Goal: Feedback & Contribution: Leave review/rating

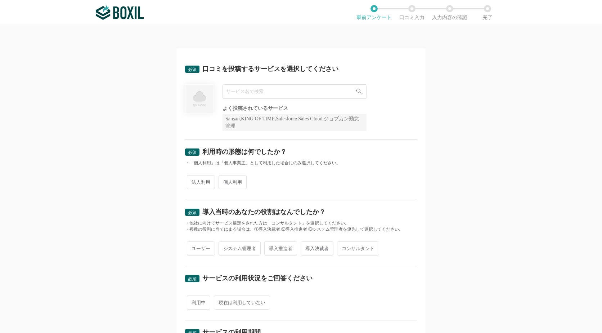
click at [285, 89] on input "text" at bounding box center [295, 91] width 144 height 14
type input "r"
click at [261, 108] on span "RPAロボパットDX" at bounding box center [249, 106] width 39 height 5
type input "RPAロボパットDX"
click at [199, 186] on span "法人利用" at bounding box center [201, 182] width 28 height 14
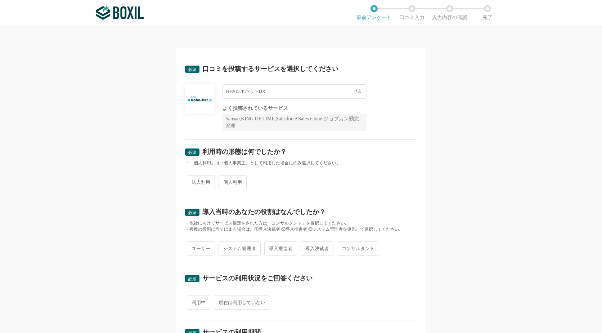
click at [193, 181] on input "法人利用" at bounding box center [191, 178] width 5 height 5
radio input "true"
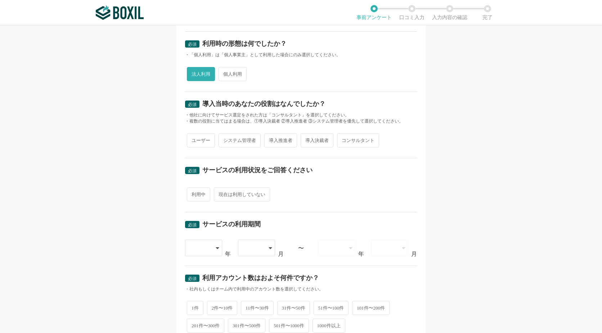
click at [280, 141] on span "導入推進者" at bounding box center [280, 140] width 33 height 14
click at [271, 139] on input "導入推進者" at bounding box center [268, 136] width 5 height 5
radio input "true"
click at [197, 196] on span "利用中" at bounding box center [198, 194] width 23 height 14
click at [193, 193] on input "利用中" at bounding box center [191, 190] width 5 height 5
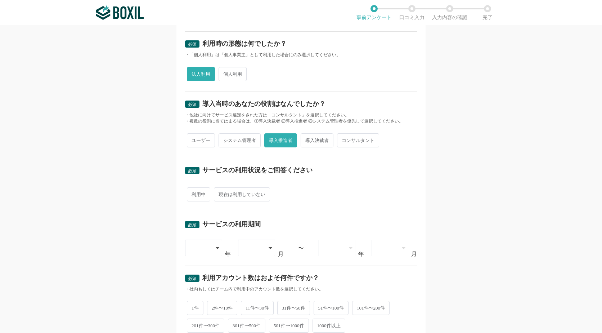
radio input "true"
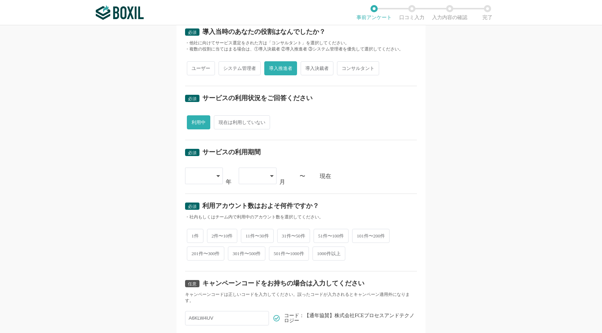
click at [217, 177] on icon at bounding box center [218, 176] width 3 height 2
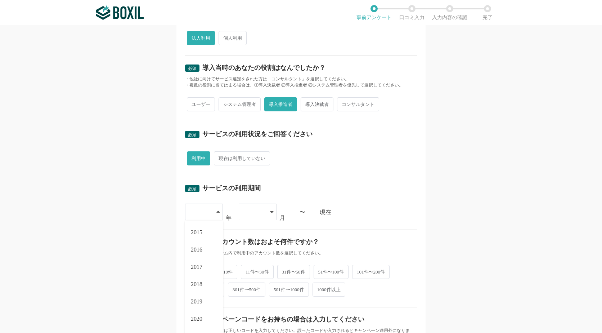
scroll to position [82, 0]
click at [196, 322] on span "2025" at bounding box center [197, 323] width 12 height 6
click at [272, 213] on div at bounding box center [258, 212] width 38 height 17
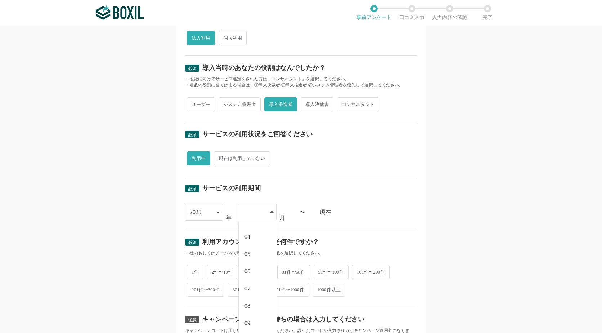
scroll to position [12, 0]
click at [250, 306] on li "06" at bounding box center [258, 307] width 38 height 17
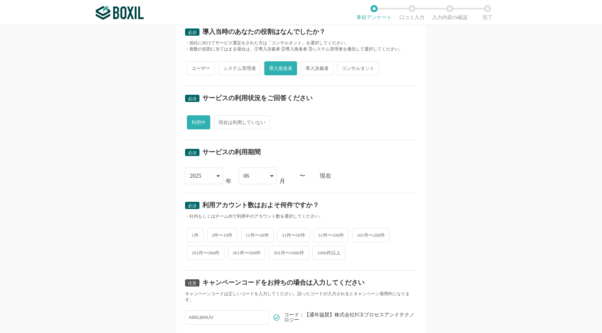
scroll to position [241, 0]
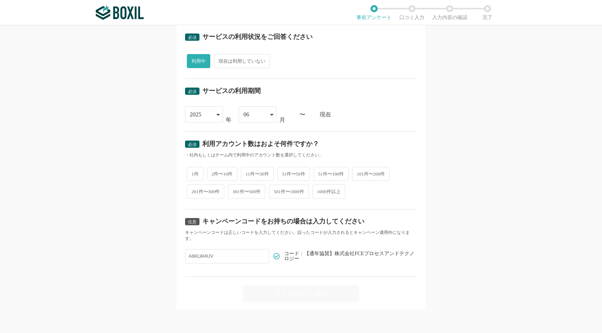
click at [192, 173] on span "1件" at bounding box center [195, 174] width 17 height 14
click at [192, 173] on input "1件" at bounding box center [191, 170] width 5 height 5
radio input "true"
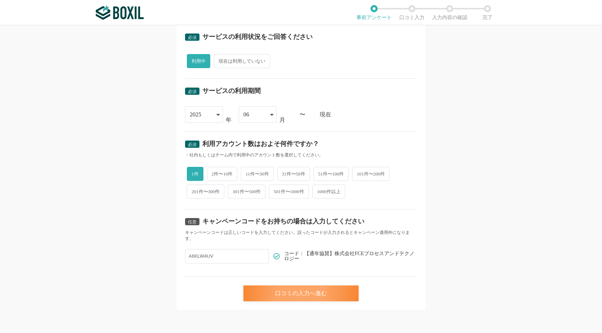
click at [314, 297] on div "口コミの入力へ進む" at bounding box center [301, 293] width 115 height 16
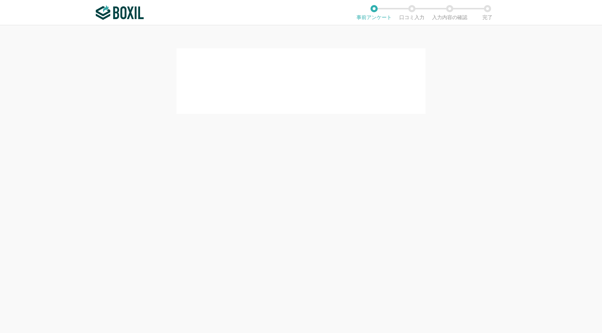
scroll to position [0, 0]
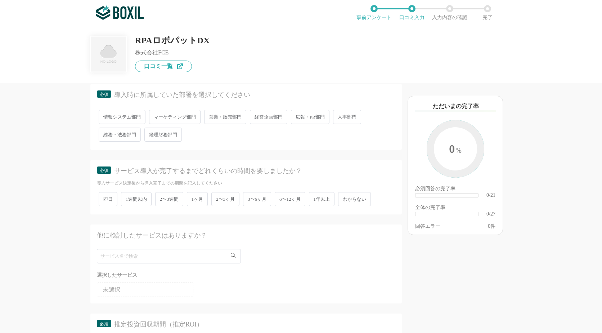
scroll to position [180, 0]
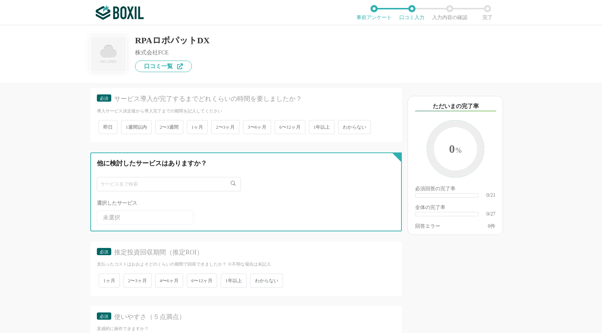
click at [211, 184] on input "text" at bounding box center [169, 184] width 144 height 14
type input "キ"
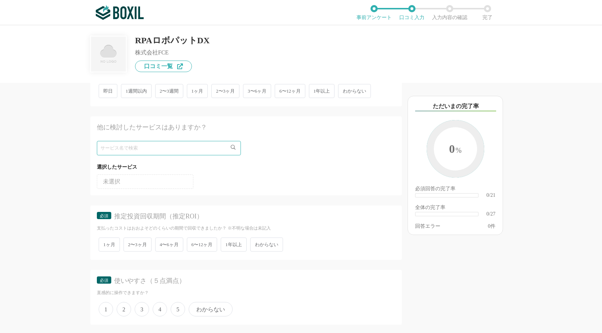
click at [239, 247] on span "1年以上" at bounding box center [234, 244] width 26 height 14
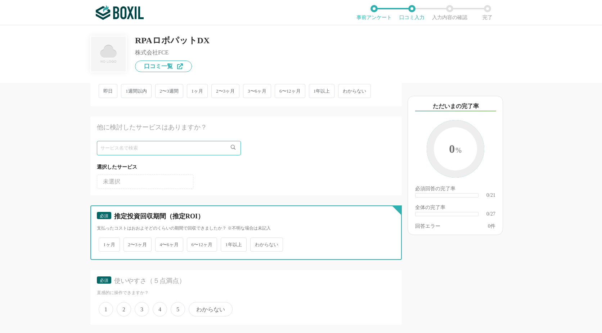
click at [227, 243] on input "1年以上" at bounding box center [225, 240] width 5 height 5
radio input "true"
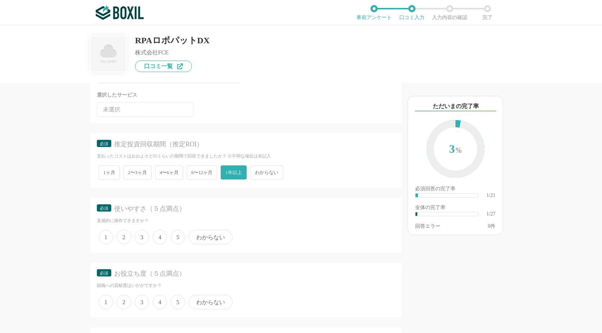
click at [207, 171] on span "6〜12ヶ月" at bounding box center [202, 172] width 31 height 14
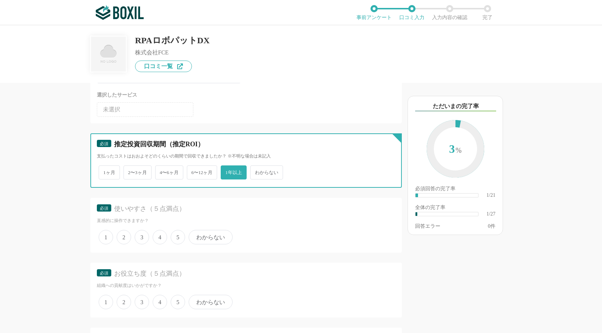
click at [193, 171] on input "6〜12ヶ月" at bounding box center [191, 168] width 5 height 5
radio input "true"
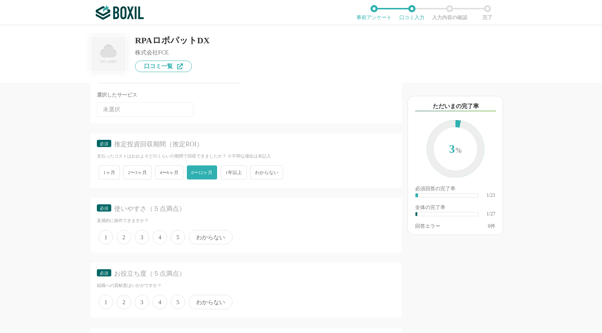
click at [158, 239] on span "4" at bounding box center [160, 237] width 14 height 14
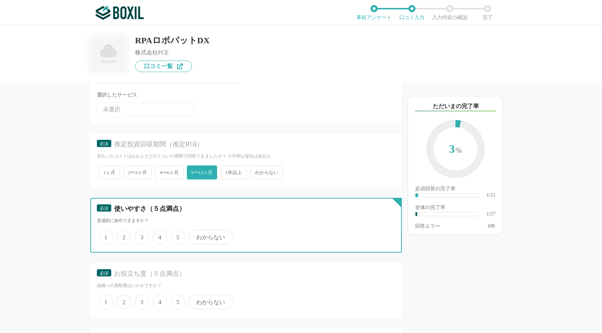
click at [158, 236] on input "4" at bounding box center [157, 233] width 5 height 5
radio input "true"
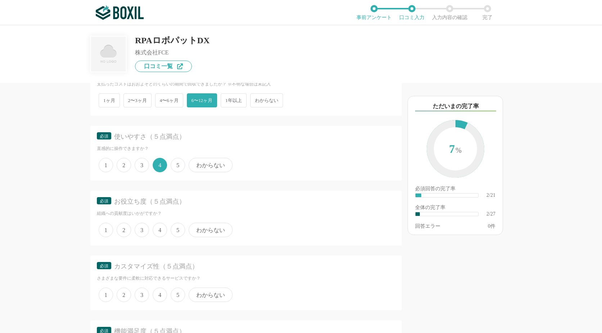
click at [178, 233] on span "5" at bounding box center [178, 230] width 14 height 14
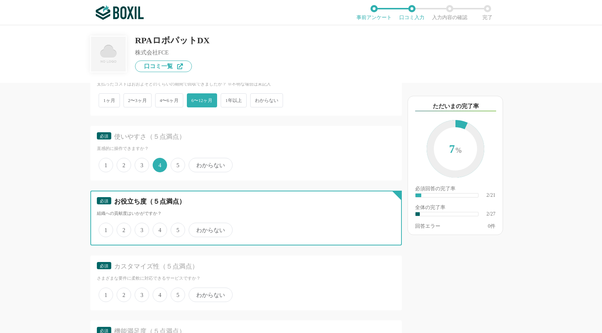
click at [177, 228] on input "5" at bounding box center [175, 226] width 5 height 5
radio input "true"
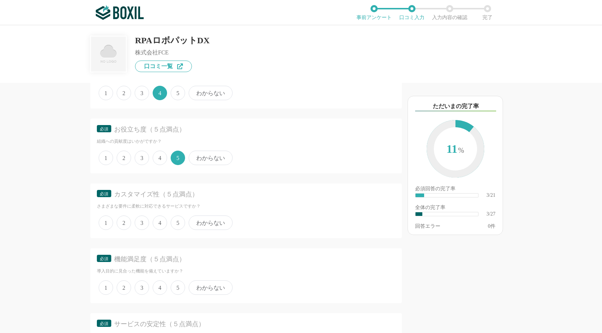
click at [160, 225] on span "4" at bounding box center [160, 222] width 14 height 14
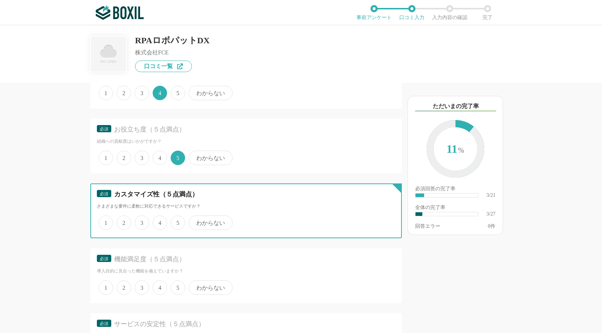
click at [159, 221] on input "4" at bounding box center [157, 219] width 5 height 5
radio input "true"
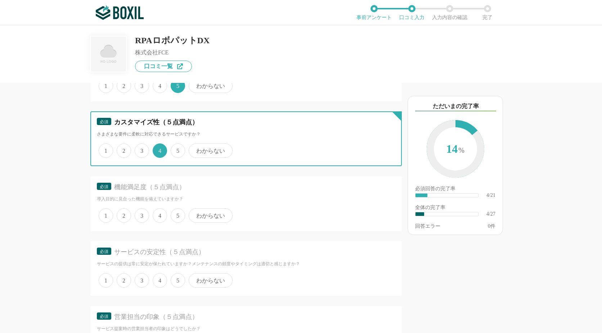
scroll to position [540, 0]
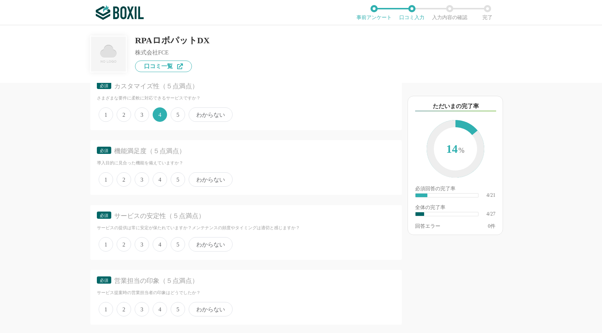
click at [161, 179] on span "4" at bounding box center [160, 179] width 14 height 14
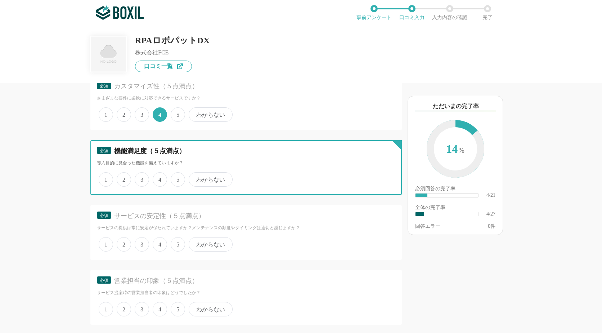
click at [159, 178] on input "4" at bounding box center [157, 175] width 5 height 5
radio input "true"
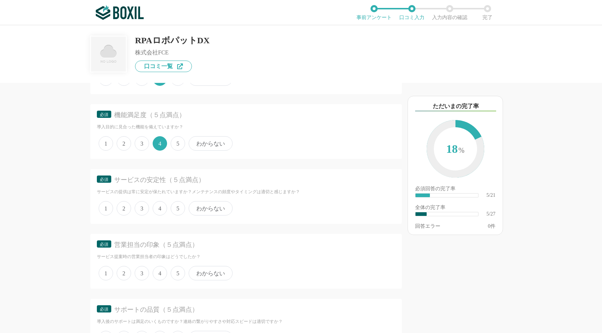
click at [161, 209] on span "4" at bounding box center [160, 208] width 14 height 14
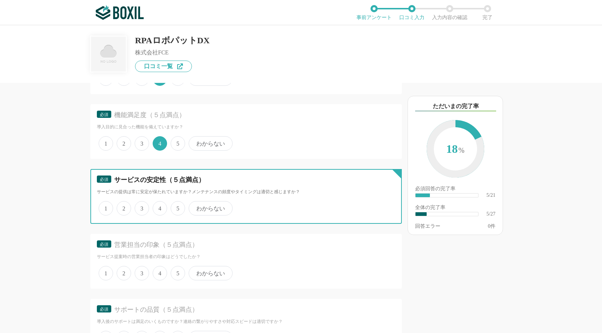
click at [159, 207] on input "4" at bounding box center [157, 204] width 5 height 5
radio input "true"
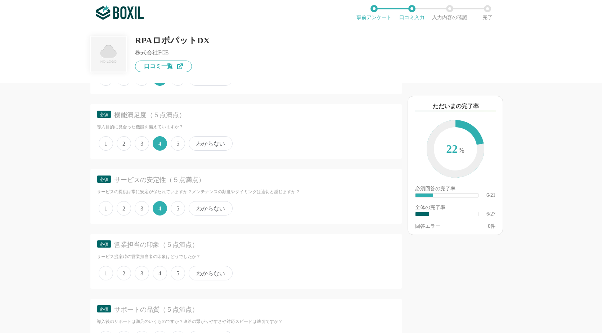
click at [181, 209] on span "5" at bounding box center [178, 208] width 14 height 14
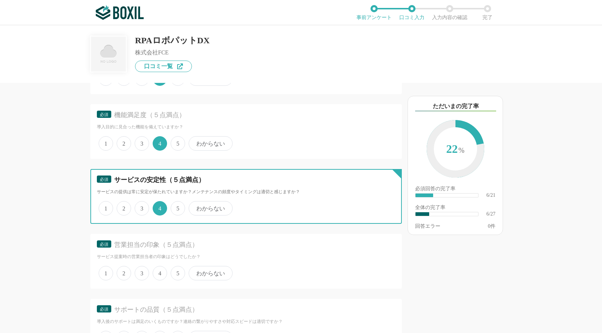
click at [177, 207] on input "5" at bounding box center [175, 204] width 5 height 5
radio input "true"
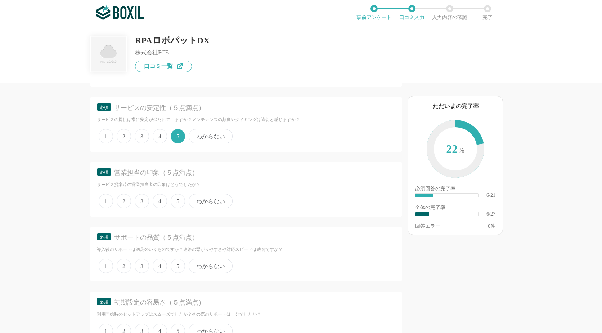
click at [181, 202] on span "5" at bounding box center [178, 201] width 14 height 14
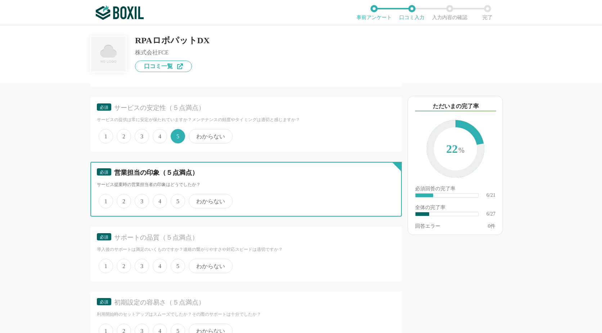
click at [177, 200] on input "5" at bounding box center [175, 197] width 5 height 5
radio input "true"
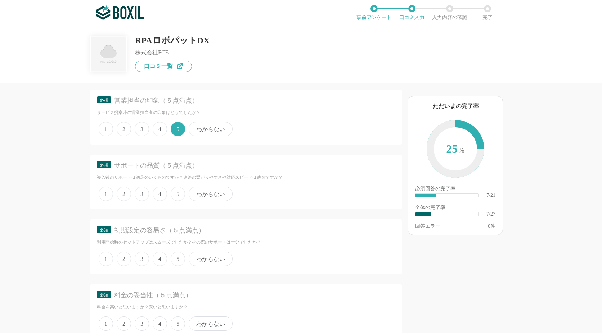
click at [178, 189] on span "5" at bounding box center [178, 194] width 14 height 14
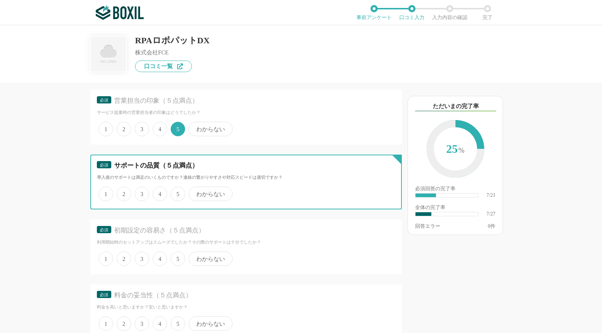
click at [177, 189] on input "5" at bounding box center [175, 190] width 5 height 5
radio input "true"
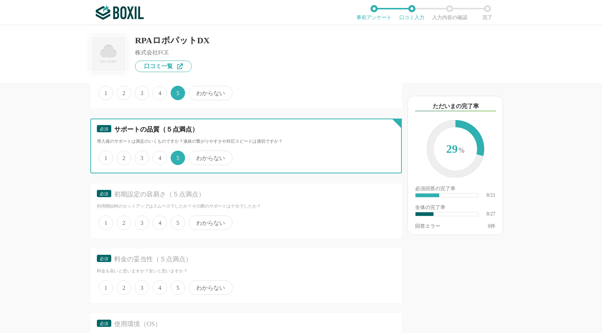
scroll to position [793, 0]
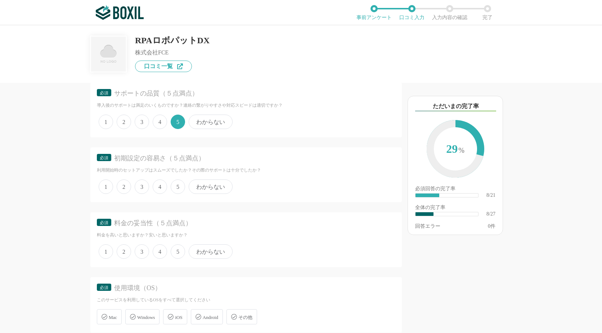
click at [161, 187] on span "4" at bounding box center [160, 186] width 14 height 14
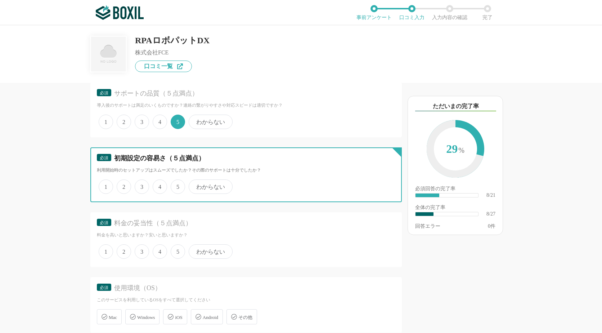
click at [159, 185] on input "4" at bounding box center [157, 182] width 5 height 5
radio input "true"
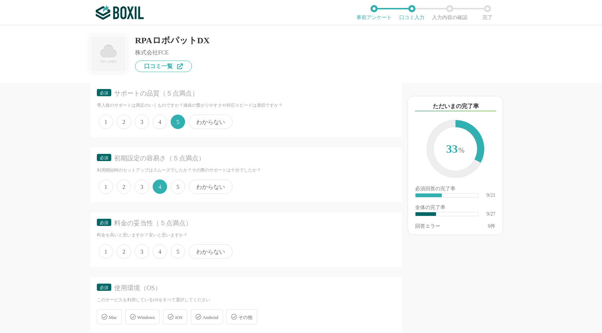
click at [162, 252] on span "4" at bounding box center [160, 251] width 14 height 14
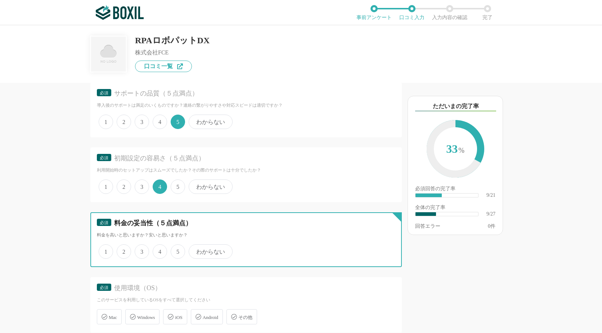
click at [159, 250] on input "4" at bounding box center [157, 247] width 5 height 5
radio input "true"
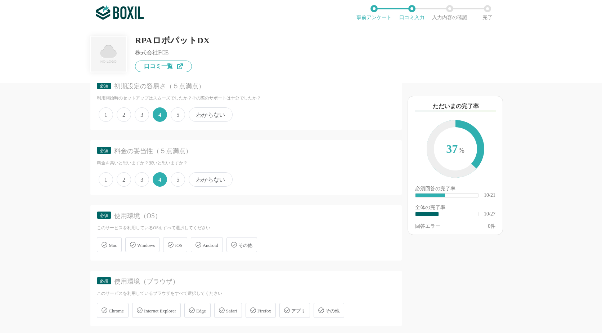
click at [145, 249] on div "Windows" at bounding box center [142, 244] width 34 height 15
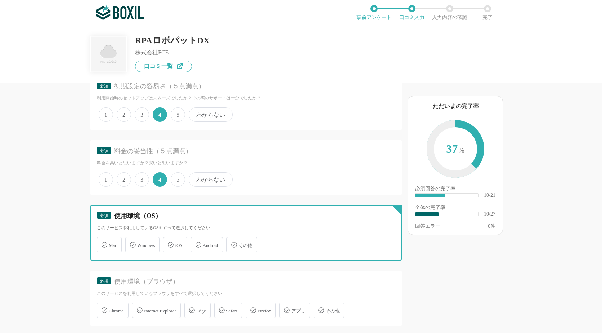
click at [131, 243] on input "Windows" at bounding box center [129, 240] width 5 height 5
checkbox input "true"
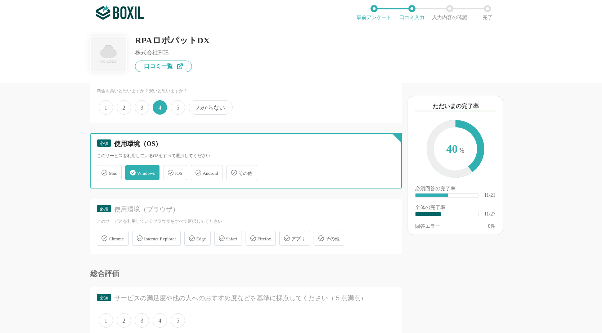
scroll to position [973, 0]
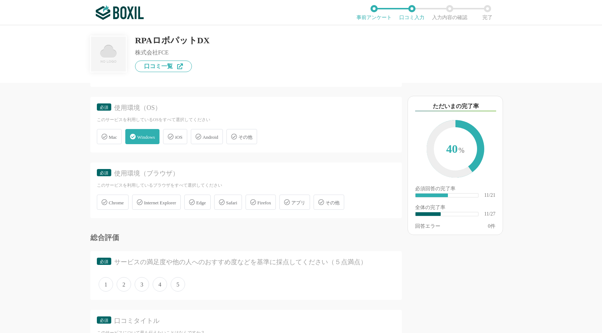
click at [206, 204] on span "Edge" at bounding box center [201, 202] width 10 height 5
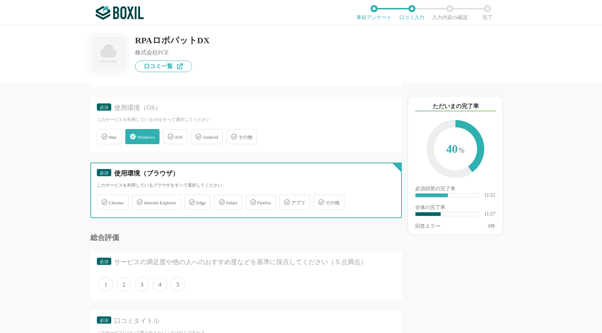
click at [191, 200] on input "Edge" at bounding box center [188, 198] width 5 height 5
checkbox input "true"
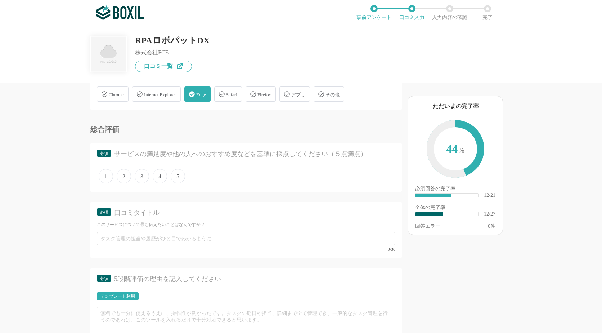
click at [179, 174] on span "5" at bounding box center [178, 176] width 14 height 14
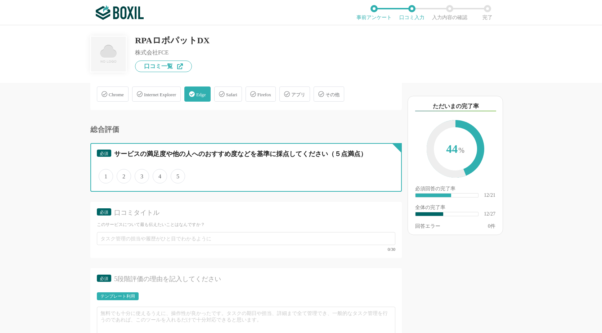
click at [177, 174] on input "5" at bounding box center [175, 172] width 5 height 5
radio input "true"
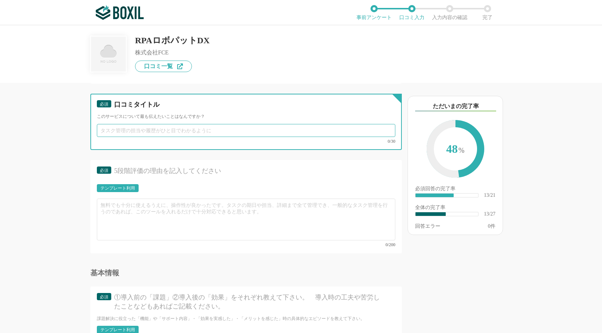
click at [144, 129] on input "text" at bounding box center [246, 130] width 299 height 13
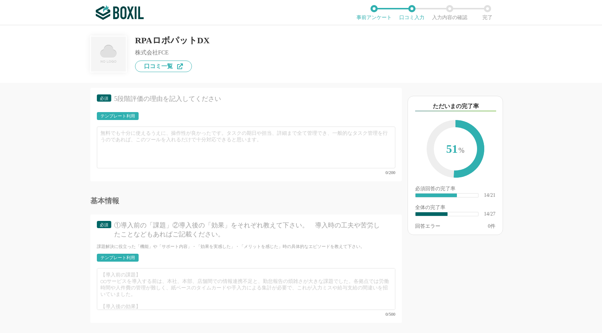
type input "事務ルーティーンから救われる"
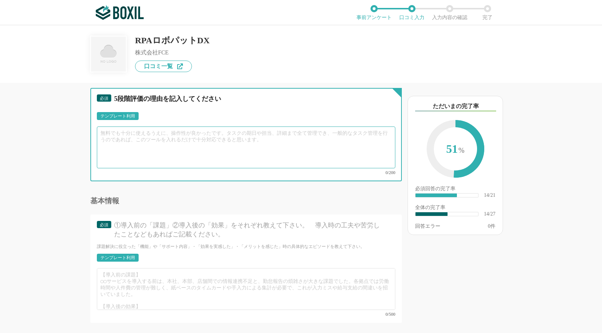
click at [117, 140] on textarea at bounding box center [246, 147] width 299 height 42
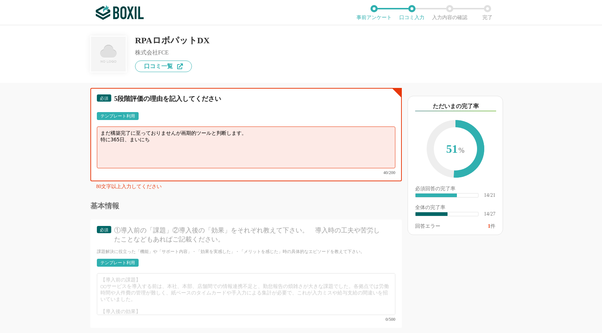
click at [159, 146] on textarea "まだ構築完了に至っておりませんが画期的ツールと判断します。 特に365日、まいにち" at bounding box center [246, 147] width 299 height 42
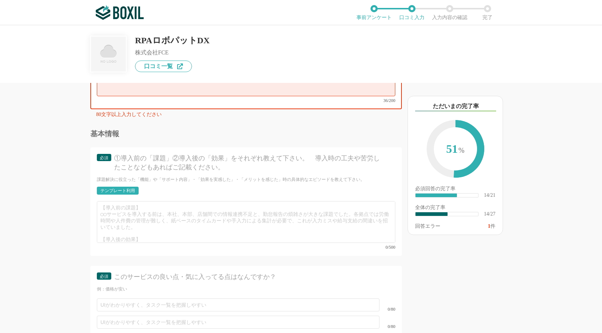
scroll to position [1153, 0]
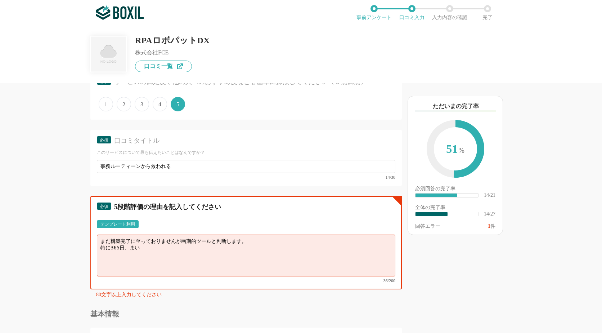
click at [234, 259] on textarea "まだ構築完了に至っておりませんが画期的ツールと判断します。 特に365日、まい" at bounding box center [246, 256] width 299 height 42
type textarea "ま"
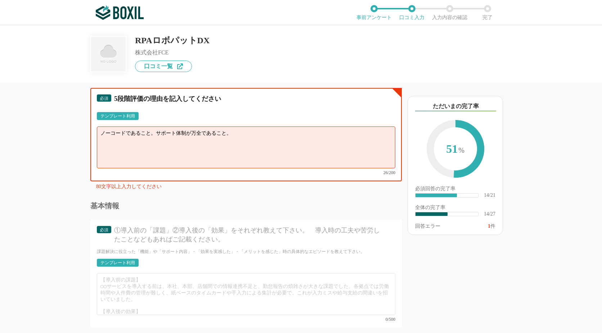
scroll to position [1333, 0]
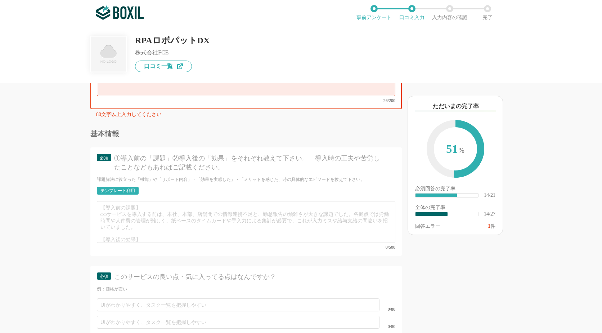
type textarea "ノーコードであること。サポート体制が万全であること。"
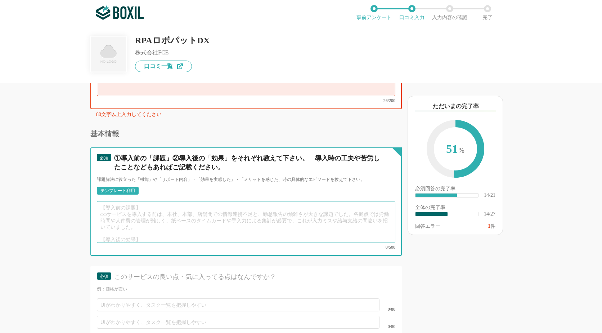
click at [144, 213] on textarea at bounding box center [246, 222] width 299 height 42
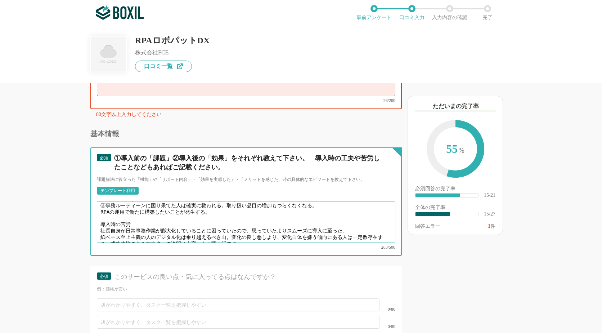
scroll to position [1441, 0]
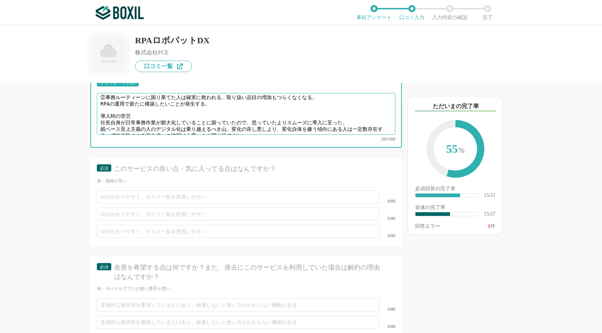
type textarea "①RPAの有効性を理解する人と決裁権を持つ立場の人の間に入り、稟議を通すこと。 コストが発生する以上、両者ともに勉強し結果を出すことを前提に臨む覚悟が必要。 …"
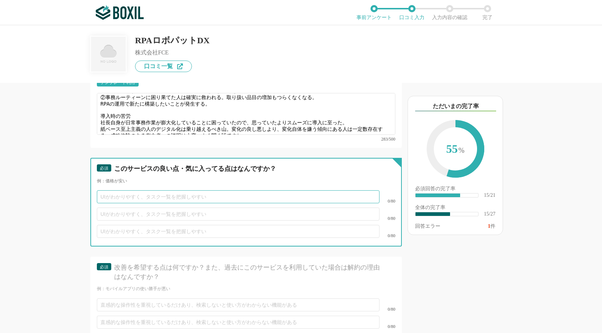
click at [130, 190] on input "text" at bounding box center [238, 196] width 283 height 13
type input "使い方がわかれば操作し易い。"
click at [112, 208] on input "text" at bounding box center [238, 214] width 283 height 13
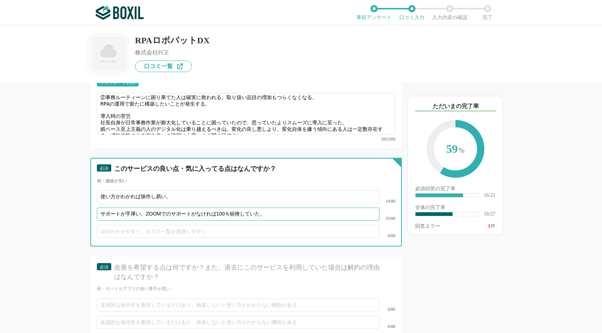
scroll to position [1549, 0]
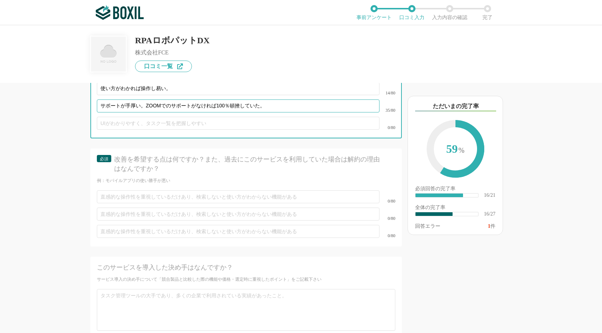
type input "サポートが手厚い。ZOOMでのサポートがなければ100％頓挫していた。"
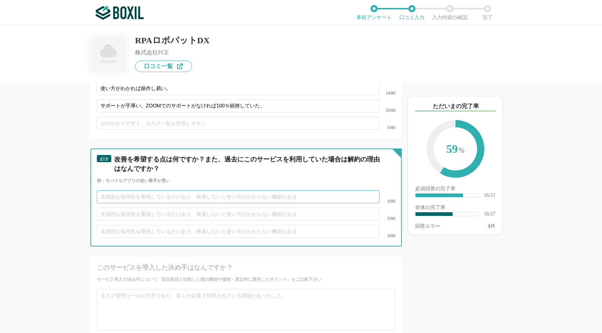
click at [284, 190] on input "text" at bounding box center [238, 196] width 283 height 13
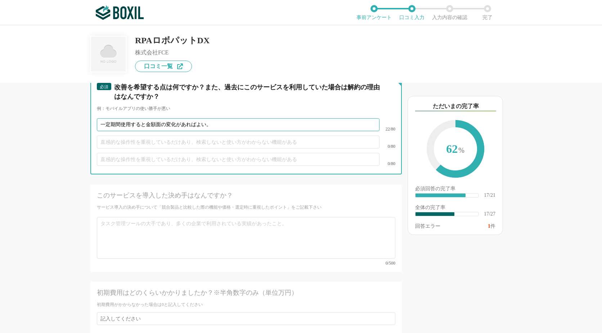
type input "一定期間使用すると金額面の変化があればよい。"
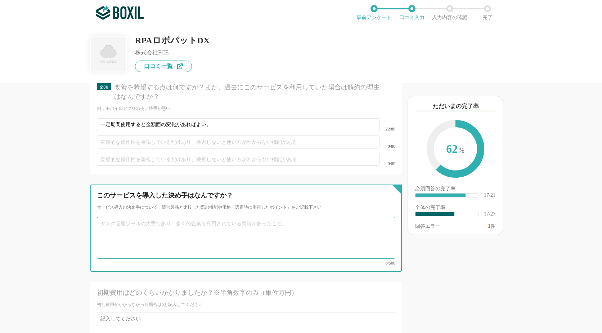
click at [156, 217] on textarea at bounding box center [246, 238] width 299 height 42
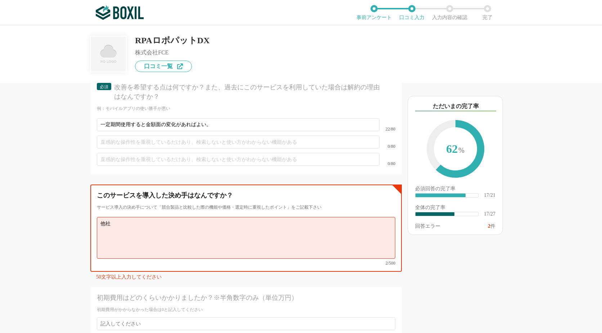
type textarea "他"
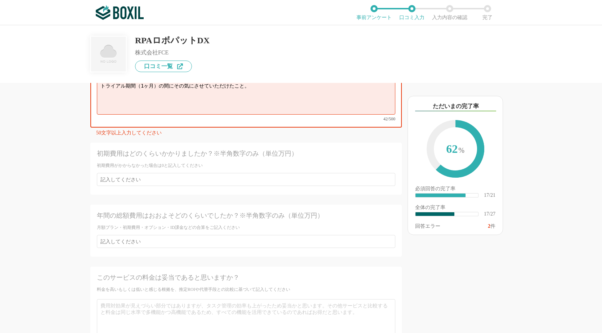
type textarea "採用実績が多かったこと。 トライアル期間（1ヶ月）の間にその気にさせていただけたこと。"
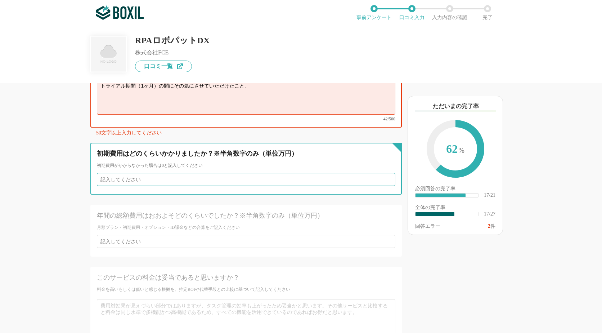
click at [177, 173] on input "number" at bounding box center [246, 179] width 299 height 13
type input "1"
type input "12"
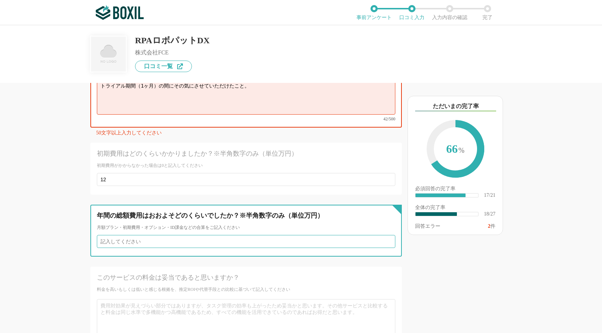
click at [167, 235] on input "number" at bounding box center [246, 241] width 299 height 13
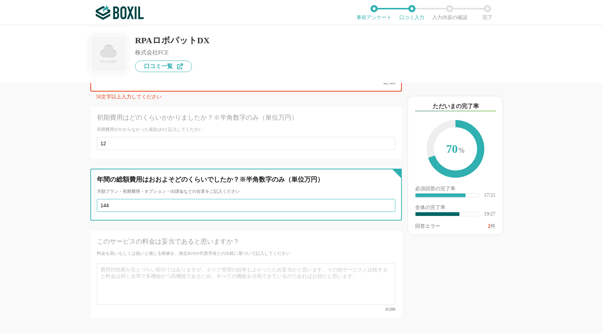
scroll to position [1873, 0]
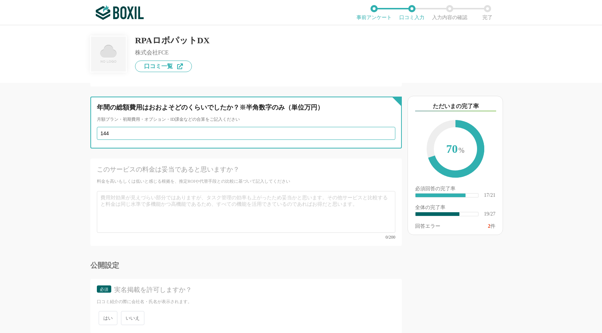
type input "144"
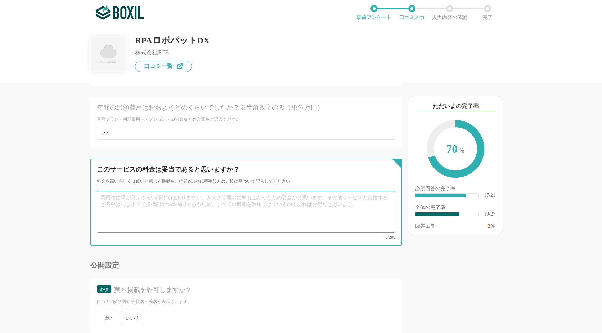
click at [164, 195] on textarea at bounding box center [246, 212] width 299 height 42
type textarea "d"
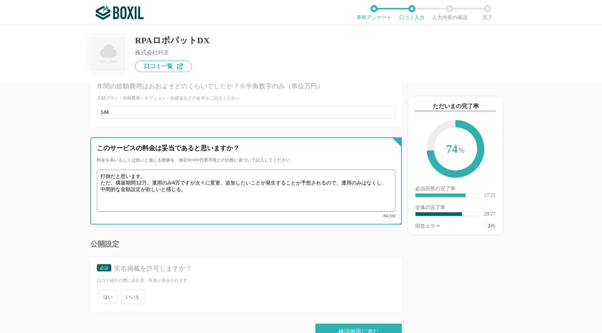
type textarea "打倒だと思います。 ただ、構築期間12万、運用のみ4万ですが次々に変更、追加したいことが発生することが予想されるので、運用のみはなくし、中間的な金額設定が欲し…"
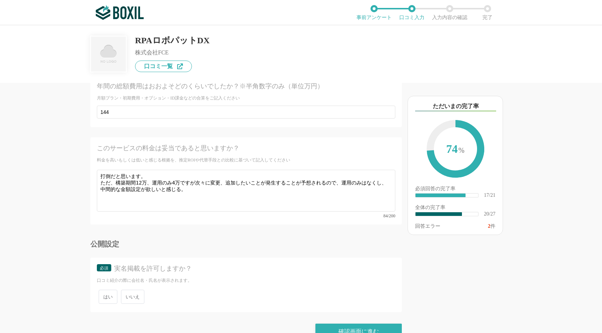
click at [136, 290] on span "いいえ" at bounding box center [132, 297] width 23 height 14
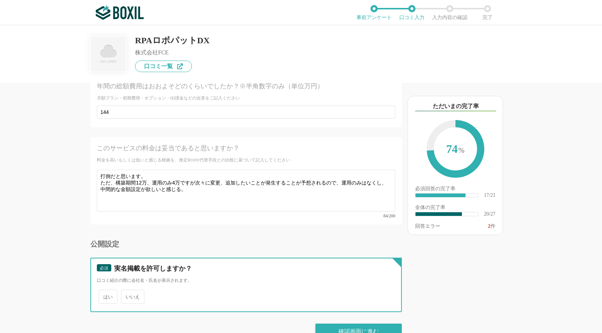
click at [128, 291] on input "いいえ" at bounding box center [125, 293] width 5 height 5
radio input "true"
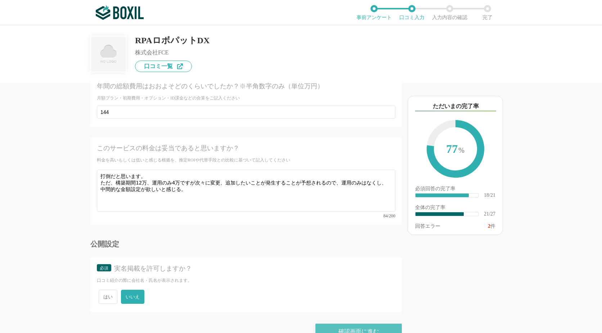
click at [374, 324] on div "確認画面に進む" at bounding box center [359, 332] width 86 height 16
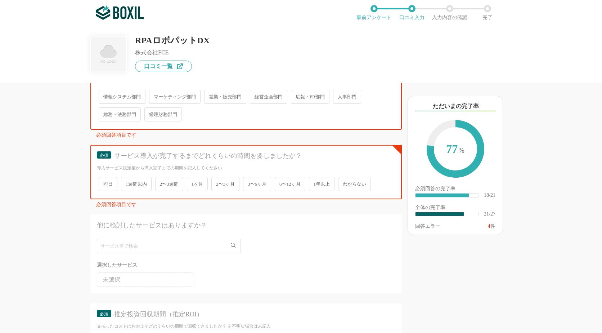
scroll to position [109, 0]
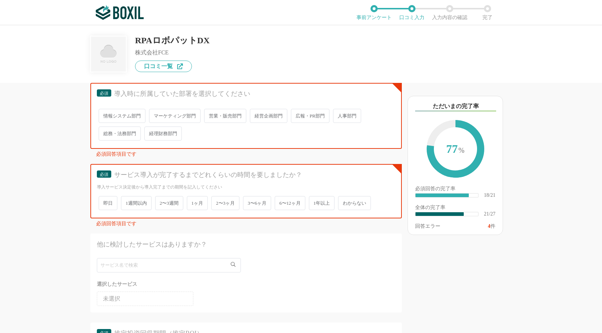
click at [110, 117] on span "情報システム部門" at bounding box center [122, 116] width 47 height 14
click at [105, 115] on input "情報システム部門" at bounding box center [103, 112] width 5 height 5
radio input "true"
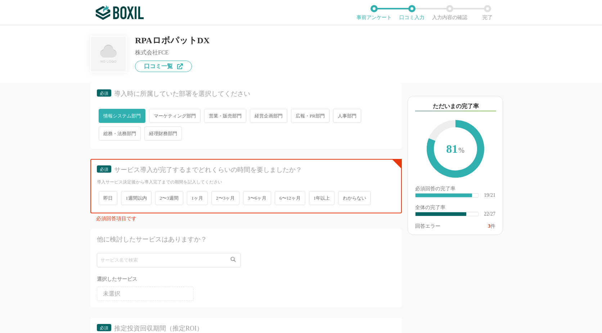
click at [255, 197] on span "3〜6ヶ月" at bounding box center [257, 198] width 28 height 14
click at [250, 197] on input "3〜6ヶ月" at bounding box center [247, 194] width 5 height 5
radio input "true"
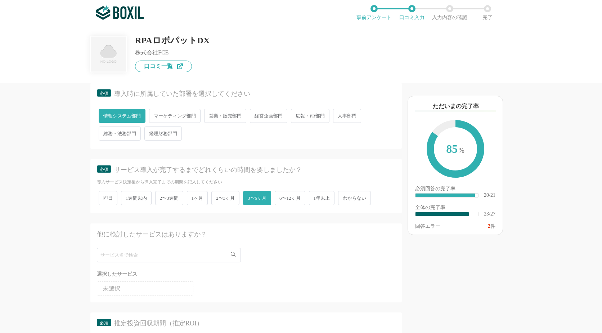
click at [169, 198] on span "2〜3週間" at bounding box center [169, 198] width 28 height 14
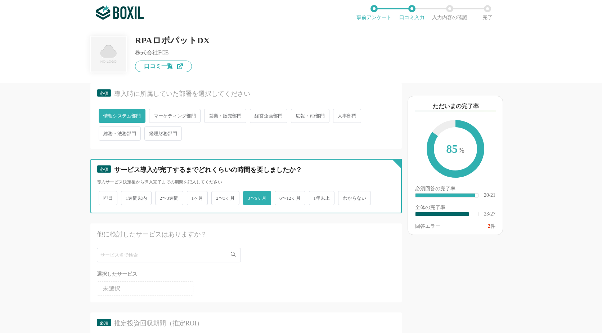
click at [162, 197] on input "2〜3週間" at bounding box center [159, 194] width 5 height 5
radio input "true"
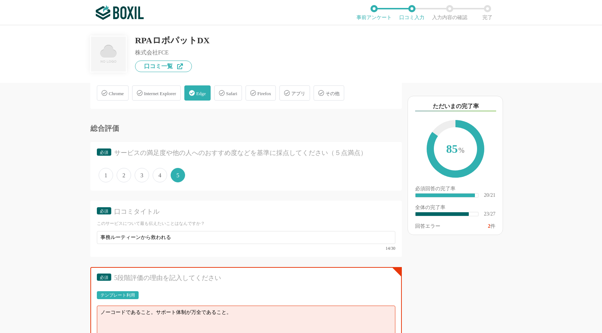
scroll to position [1190, 0]
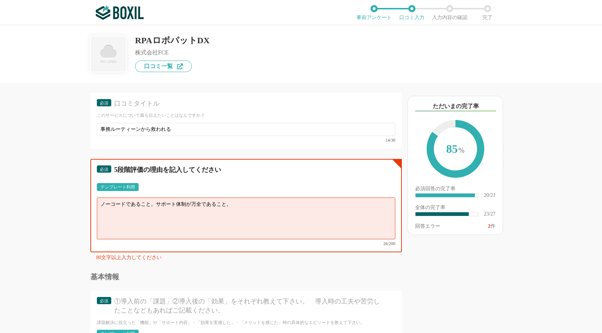
click at [259, 209] on textarea "ノーコードであること。サポート体制が万全であること。" at bounding box center [246, 218] width 299 height 42
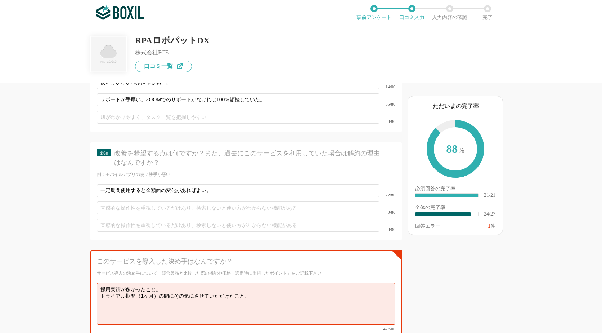
scroll to position [1658, 0]
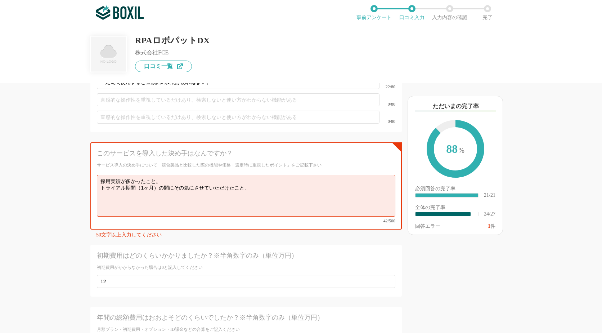
type textarea "ノーコードであること。サポート体制が万全であること。特にZOOMで先生とともにスクリプトを構築してゆく過程がなければ頓挫していた。PCの一般ユーザー程度のスキ…"
click at [301, 177] on textarea "採用実績が多かったこと。 トライアル期間（1ヶ月）の間にその気にさせていただけたこと。" at bounding box center [246, 196] width 299 height 42
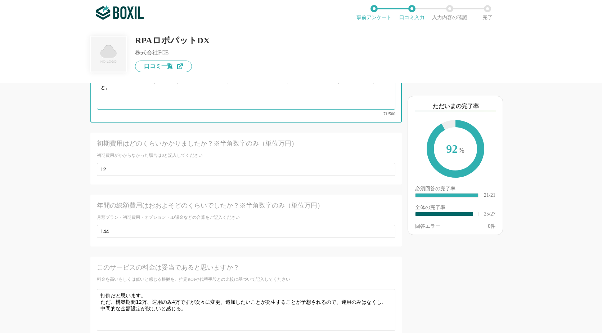
scroll to position [1885, 0]
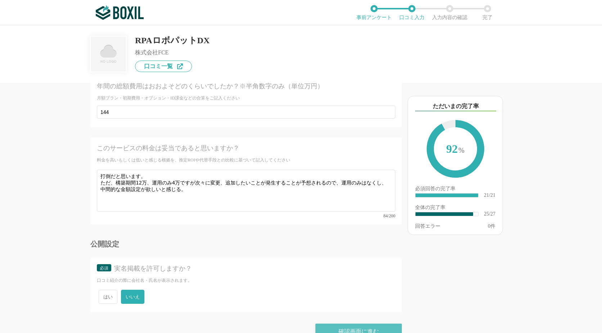
type textarea "採用実績が多かったこと。 トライアル期間（1ヶ月）の間にその気にさせていただけたこと。その感にしっかりこちらの要望と不安を聞いていただけたこと。"
click at [357, 324] on div "確認画面に進む" at bounding box center [359, 332] width 86 height 16
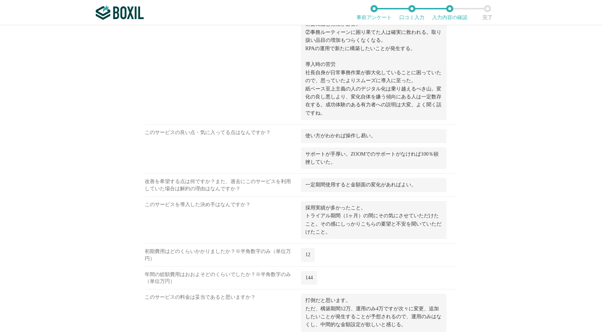
scroll to position [856, 0]
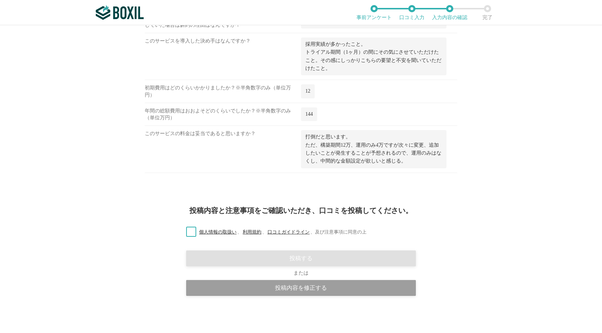
click at [188, 233] on label "個人情報の取扱い 、 利用規約 、 口コミガイドライン 、 及び注意事項に同意の上" at bounding box center [273, 232] width 186 height 8
click at [0, 0] on input "個人情報の取扱い 、 利用規約 、 口コミガイドライン 、 及び注意事項に同意の上" at bounding box center [0, 0] width 0 height 0
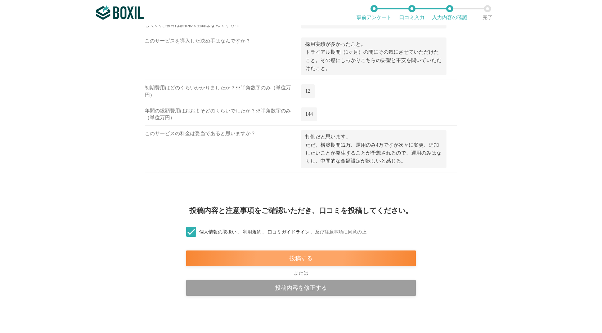
click at [283, 258] on div "投稿する" at bounding box center [301, 258] width 230 height 16
